Goal: Navigation & Orientation: Find specific page/section

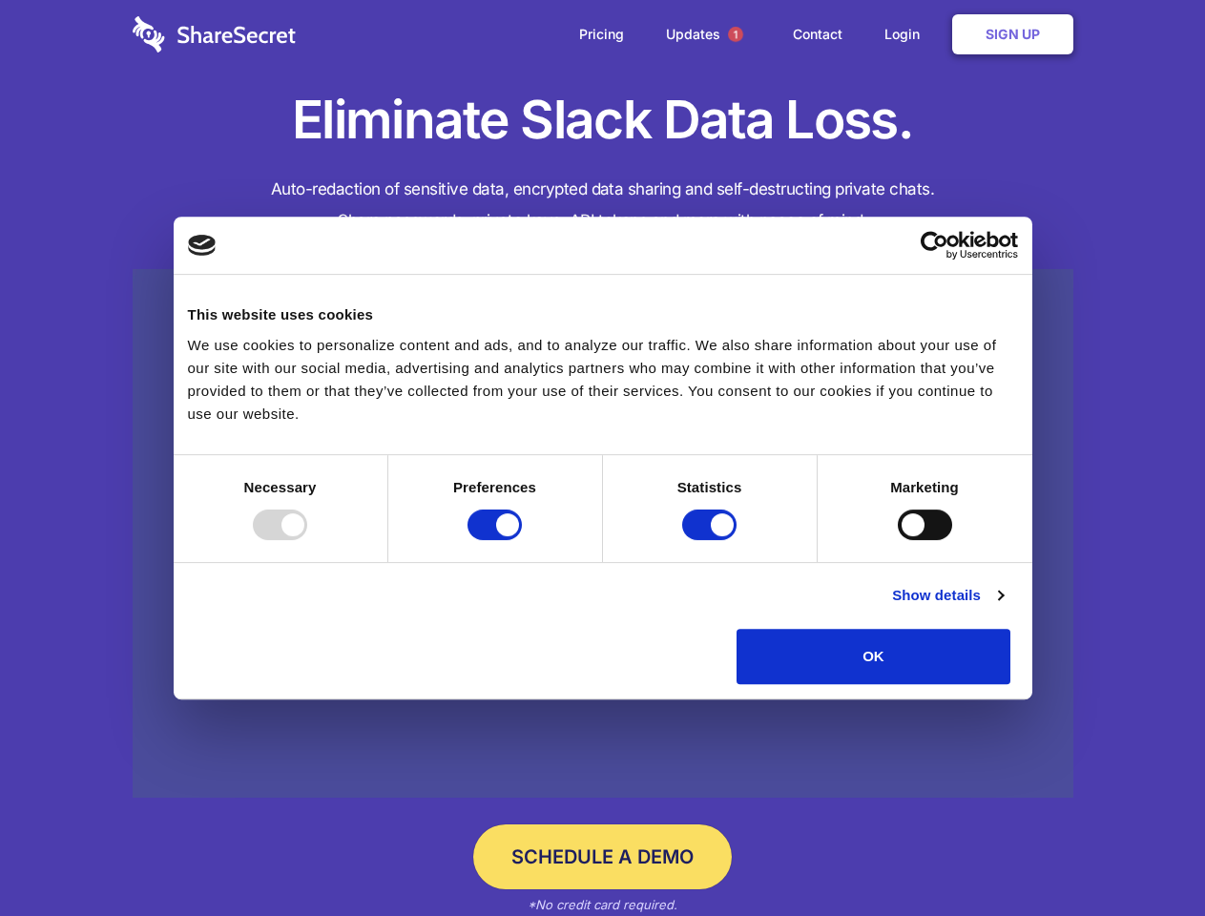
click at [307, 540] on div at bounding box center [280, 524] width 54 height 31
click at [522, 540] on input "Preferences" at bounding box center [494, 524] width 54 height 31
checkbox input "false"
click at [712, 540] on input "Statistics" at bounding box center [709, 524] width 54 height 31
checkbox input "false"
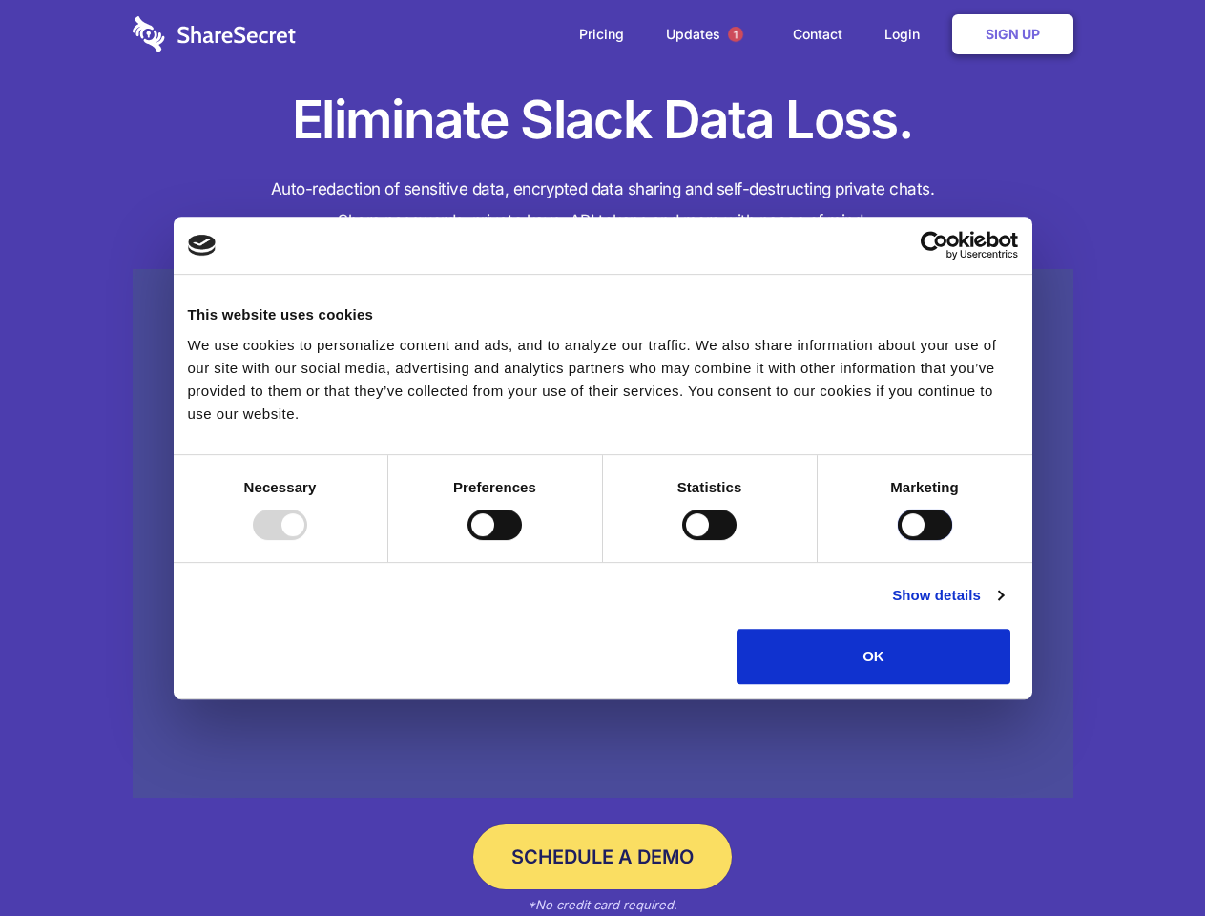
click at [898, 540] on input "Marketing" at bounding box center [925, 524] width 54 height 31
checkbox input "true"
click at [1003, 607] on link "Show details" at bounding box center [947, 595] width 111 height 23
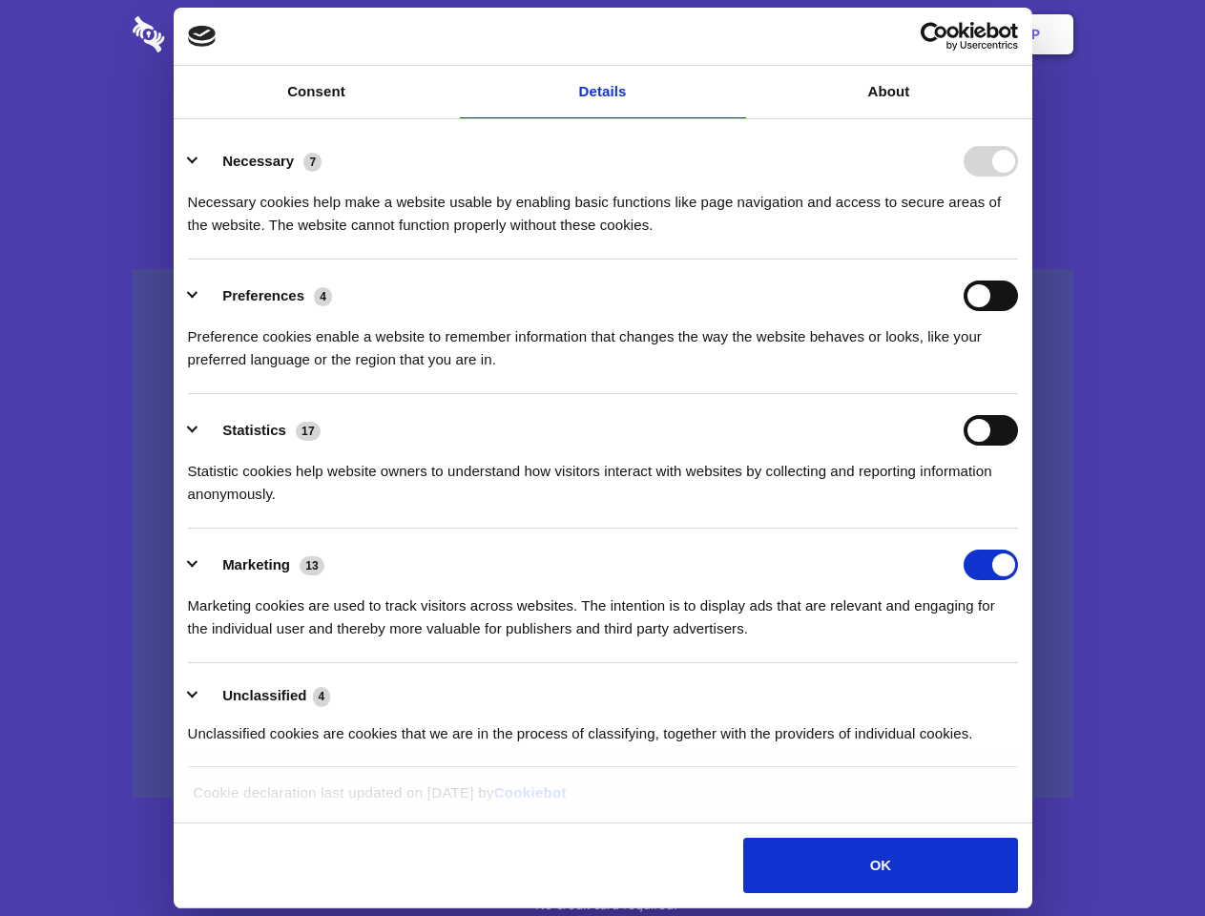
click at [1018, 259] on li "Necessary 7 Necessary cookies help make a website usable by enabling basic func…" at bounding box center [603, 192] width 830 height 135
click at [735, 34] on span "1" at bounding box center [735, 34] width 15 height 15
